Goal: Task Accomplishment & Management: Manage account settings

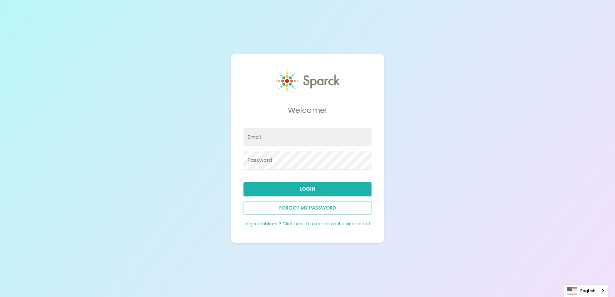
type input "[EMAIL_ADDRESS][DOMAIN_NAME]"
click at [574, 222] on div "Welcome! Email aangulo@sfbaycoffee.com Password Login Forgot my password Login …" at bounding box center [307, 148] width 615 height 297
type input "[EMAIL_ADDRESS][DOMAIN_NAME]"
click at [445, 163] on div "Welcome! Email [EMAIL_ADDRESS][DOMAIN_NAME] Password Login Forgot my password L…" at bounding box center [307, 148] width 615 height 297
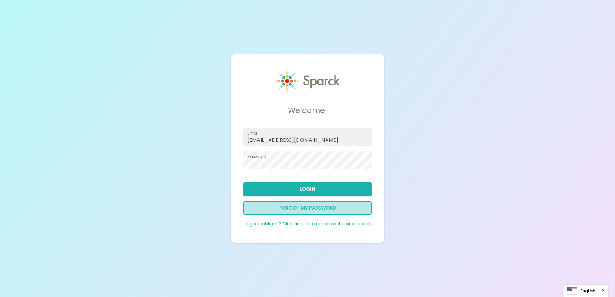
click at [322, 212] on button "Forgot my password" at bounding box center [308, 208] width 128 height 14
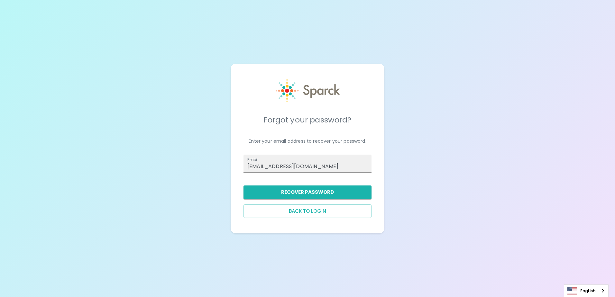
click at [294, 106] on div at bounding box center [308, 97] width 64 height 36
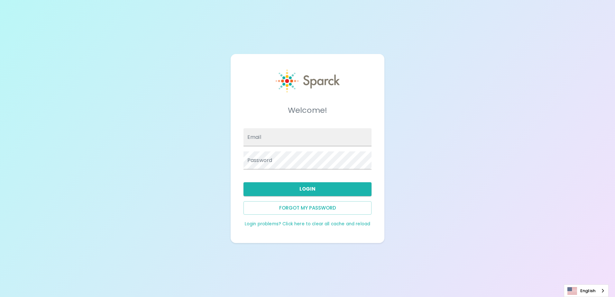
type input "[EMAIL_ADDRESS][DOMAIN_NAME]"
click at [517, 118] on div "Welcome! Email [EMAIL_ADDRESS][DOMAIN_NAME] Password Login Forgot my password L…" at bounding box center [307, 148] width 615 height 297
click at [482, 70] on div "Welcome! Email [EMAIL_ADDRESS][DOMAIN_NAME] Password Login Forgot my password L…" at bounding box center [307, 148] width 615 height 297
click at [586, 19] on div "Welcome! Email [EMAIL_ADDRESS][DOMAIN_NAME] Password Login Forgot my password L…" at bounding box center [307, 148] width 615 height 297
click at [186, 32] on div "Welcome! Email [EMAIL_ADDRESS][DOMAIN_NAME] Password Login Forgot my password L…" at bounding box center [307, 148] width 615 height 297
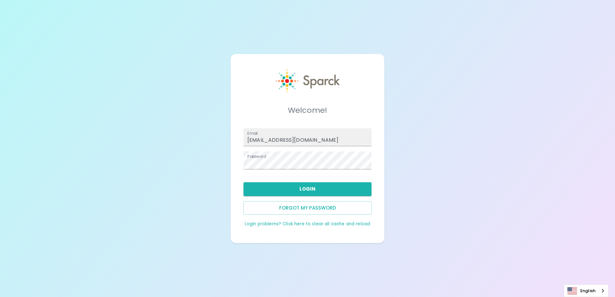
click at [191, 89] on div "Welcome! Email aangulo@sfbaycoffee.com Password Login Forgot my password Login …" at bounding box center [307, 148] width 615 height 297
type input "[EMAIL_ADDRESS][DOMAIN_NAME]"
click at [230, 90] on div "Welcome! Email [EMAIL_ADDRESS][DOMAIN_NAME] Password Login Forgot my password L…" at bounding box center [307, 148] width 615 height 297
click at [264, 224] on link "Login problems? Click here to clear all cache and reload" at bounding box center [308, 224] width 126 height 6
